Goal: Task Accomplishment & Management: Complete application form

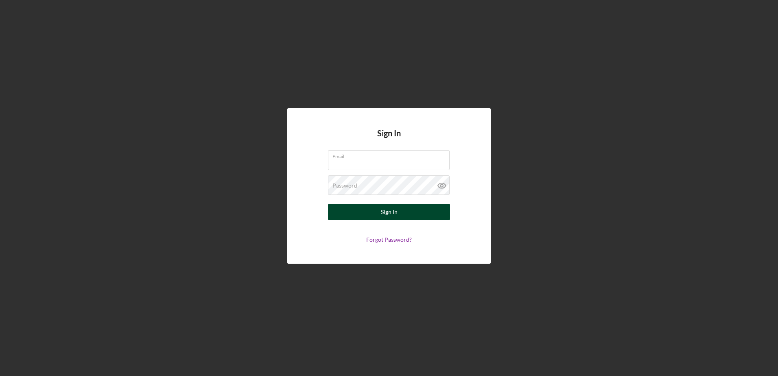
type input "[EMAIL_ADDRESS][DOMAIN_NAME]"
click at [390, 210] on div "Sign In" at bounding box center [389, 212] width 17 height 16
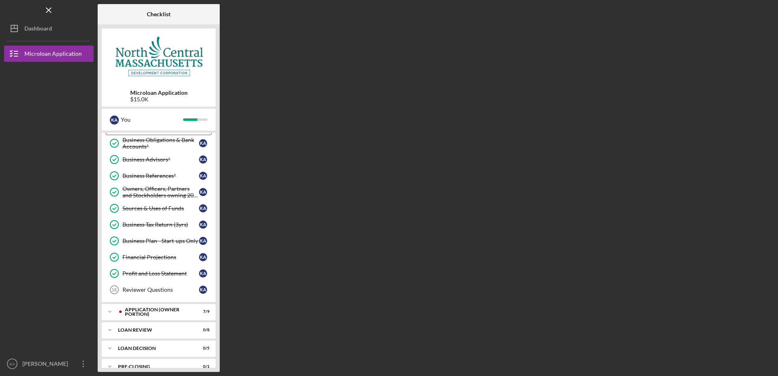
scroll to position [111, 0]
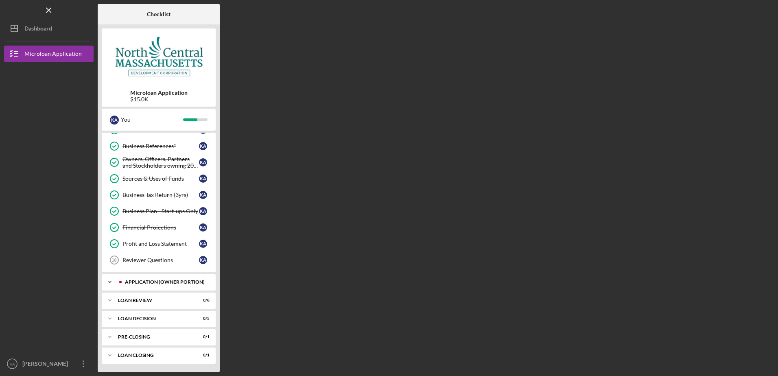
click at [141, 281] on div "APPLICATION (OWNER PORTION)" at bounding box center [165, 281] width 81 height 5
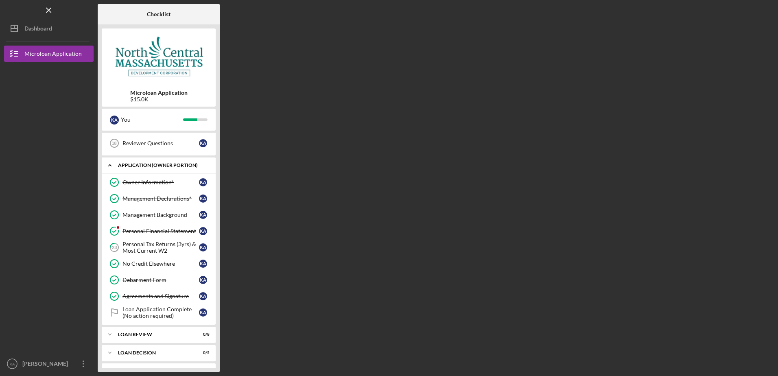
scroll to position [233, 0]
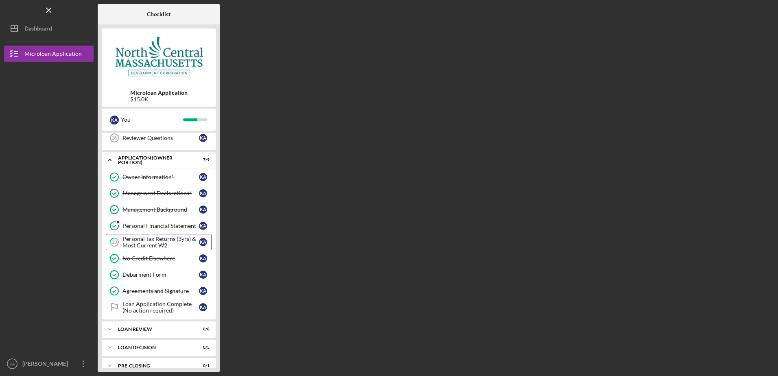
click at [155, 242] on div "Personal Tax Returns (3yrs) & Most Current W2" at bounding box center [160, 241] width 76 height 13
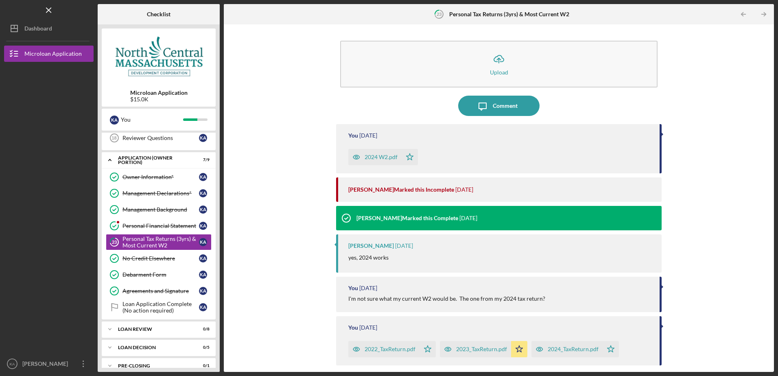
click at [358, 191] on div "[PERSON_NAME] Marked this Incomplete" at bounding box center [401, 189] width 106 height 7
click at [373, 155] on div "2024 W2.pdf" at bounding box center [380, 157] width 33 height 7
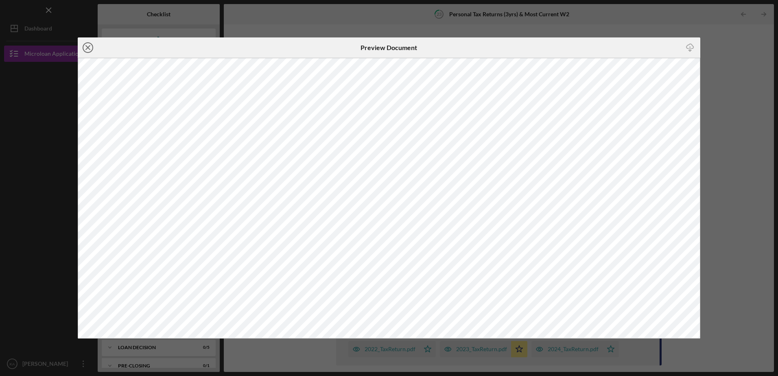
click at [88, 44] on icon "Icon/Close" at bounding box center [88, 47] width 20 height 20
